Goal: Task Accomplishment & Management: Use online tool/utility

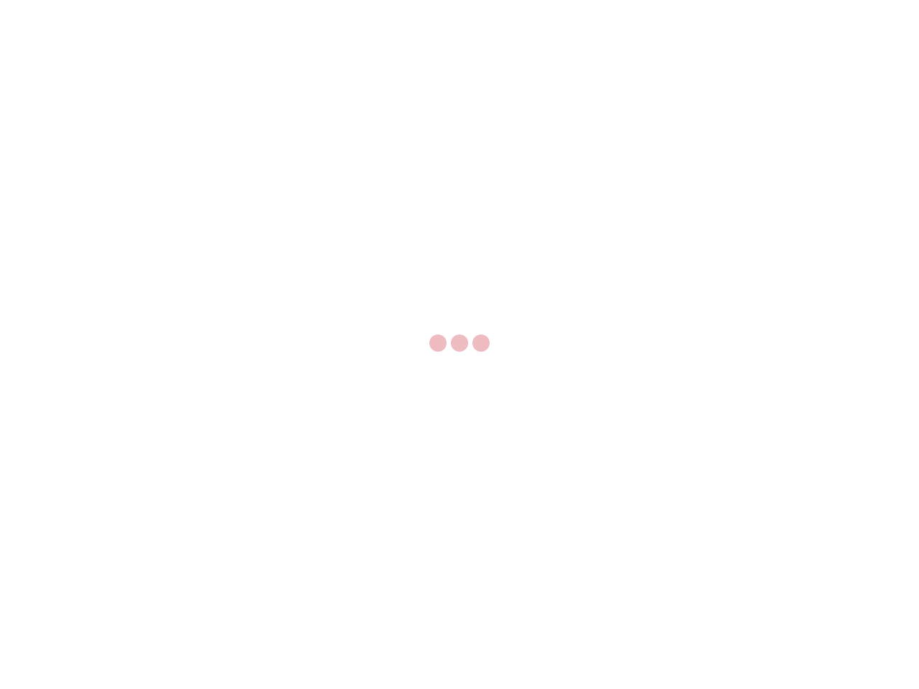
select select "US"
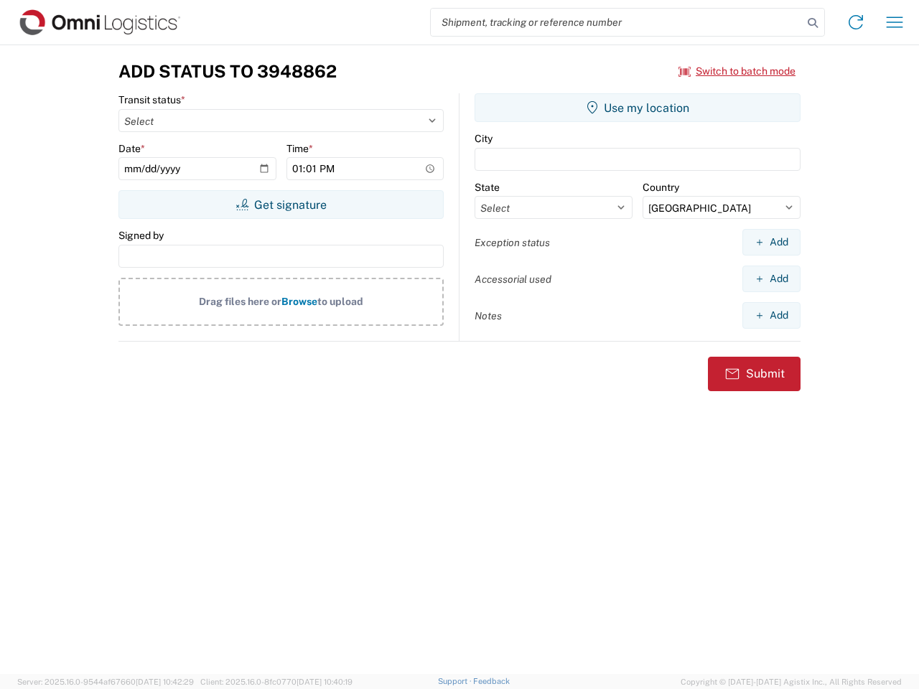
click at [617, 22] on input "search" at bounding box center [617, 22] width 372 height 27
click at [813, 23] on icon at bounding box center [813, 23] width 20 height 20
click at [856, 22] on icon at bounding box center [855, 22] width 23 height 23
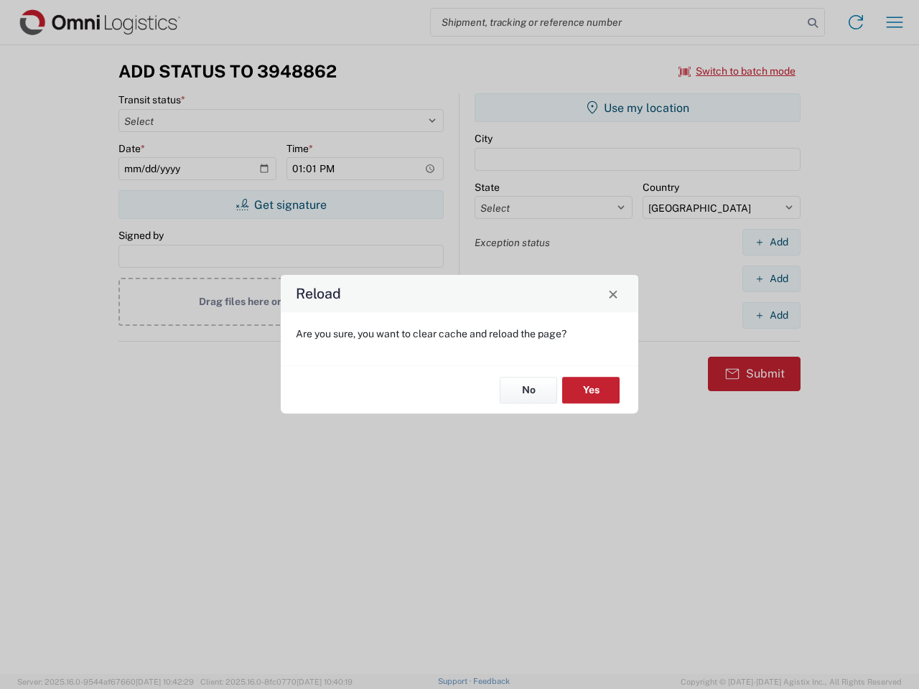
click at [895, 22] on div "Reload Are you sure, you want to clear cache and reload the page? No Yes" at bounding box center [459, 344] width 919 height 689
click at [737, 71] on div "Reload Are you sure, you want to clear cache and reload the page? No Yes" at bounding box center [459, 344] width 919 height 689
click at [281, 205] on div "Reload Are you sure, you want to clear cache and reload the page? No Yes" at bounding box center [459, 344] width 919 height 689
click at [638, 108] on div "Reload Are you sure, you want to clear cache and reload the page? No Yes" at bounding box center [459, 344] width 919 height 689
click at [771, 242] on div "Reload Are you sure, you want to clear cache and reload the page? No Yes" at bounding box center [459, 344] width 919 height 689
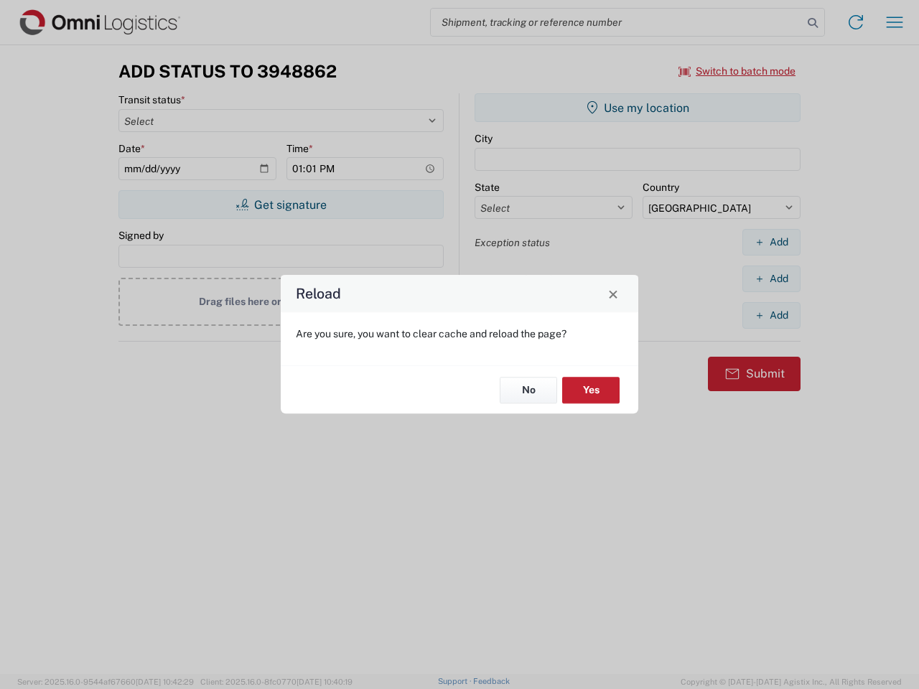
click at [771, 279] on div "Reload Are you sure, you want to clear cache and reload the page? No Yes" at bounding box center [459, 344] width 919 height 689
click at [771, 315] on div "Reload Are you sure, you want to clear cache and reload the page? No Yes" at bounding box center [459, 344] width 919 height 689
